Goal: Information Seeking & Learning: Check status

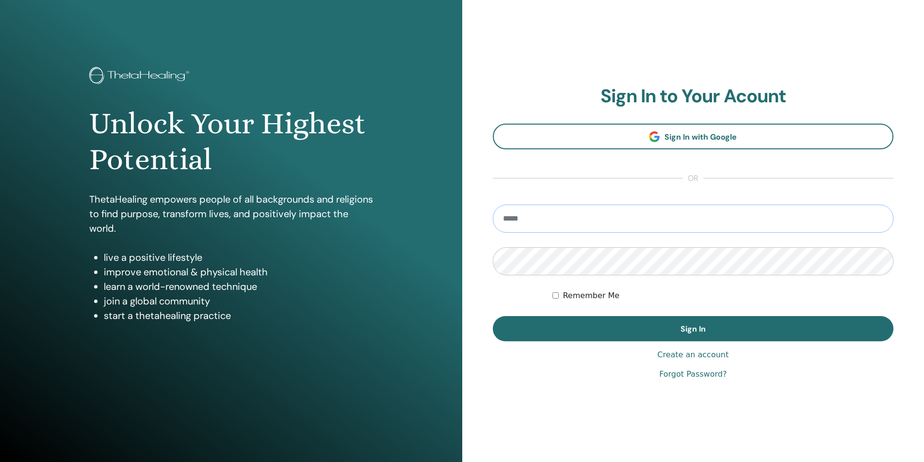
click at [560, 212] on input "email" at bounding box center [693, 219] width 401 height 28
type input "**********"
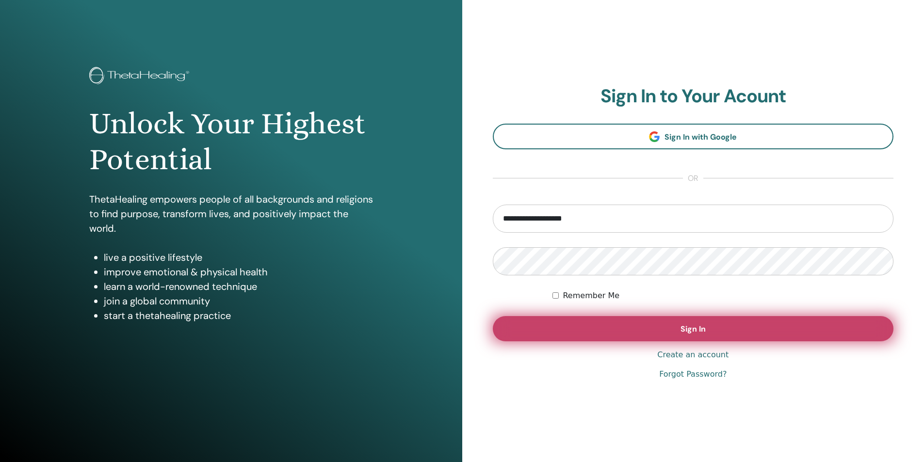
click at [716, 326] on button "Sign In" at bounding box center [693, 328] width 401 height 25
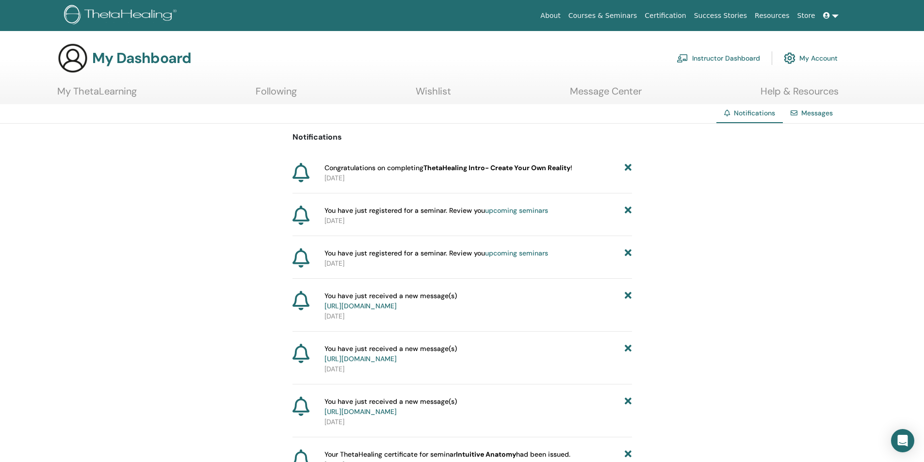
click at [513, 211] on link "upcoming seminars" at bounding box center [516, 210] width 63 height 9
click at [503, 249] on link "upcoming seminars" at bounding box center [516, 253] width 63 height 9
click at [681, 15] on link "Certification" at bounding box center [665, 16] width 49 height 18
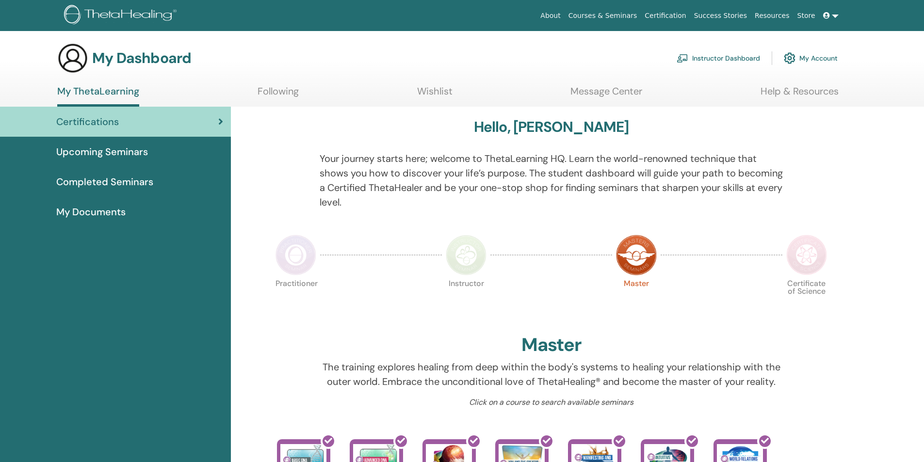
click at [115, 208] on span "My Documents" at bounding box center [90, 212] width 69 height 15
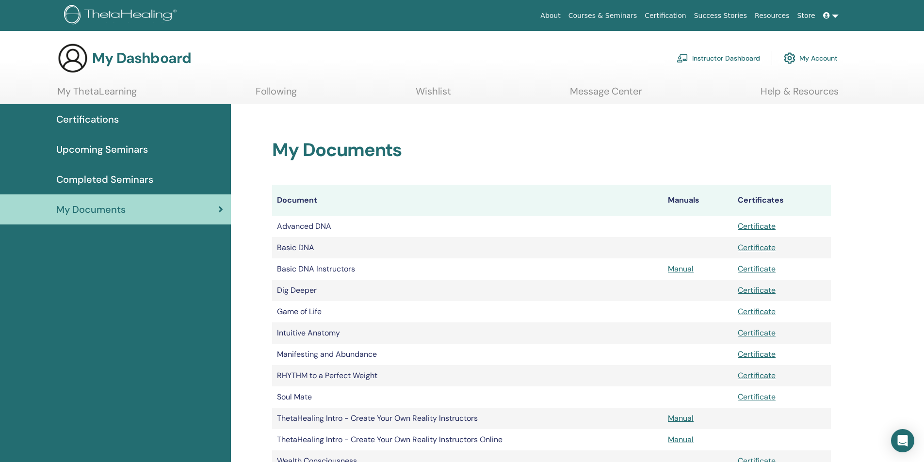
click at [110, 176] on span "Completed Seminars" at bounding box center [104, 179] width 97 height 15
